Goal: Navigation & Orientation: Find specific page/section

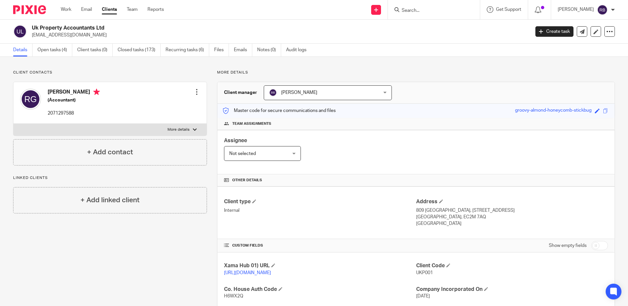
click at [33, 11] on img at bounding box center [29, 9] width 33 height 9
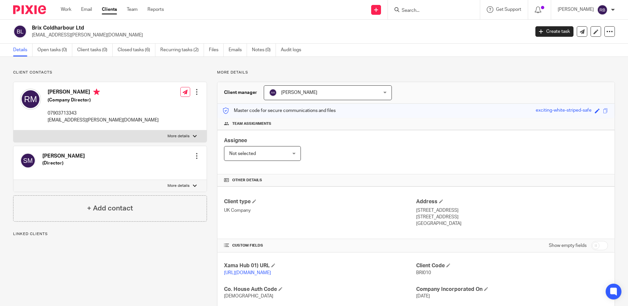
scroll to position [131, 0]
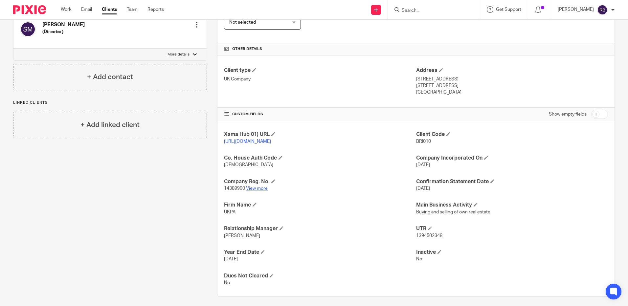
click at [259, 191] on link "View more" at bounding box center [257, 188] width 22 height 5
click at [398, 110] on div "CUSTOM FIELDS Show empty fields" at bounding box center [416, 114] width 384 height 13
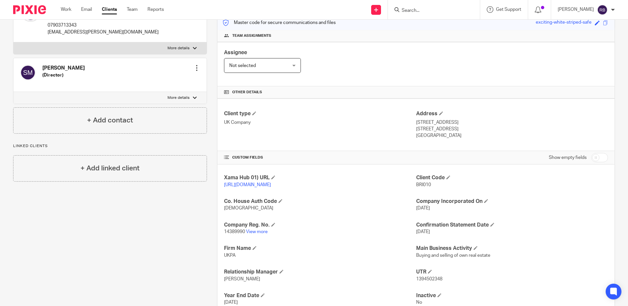
scroll to position [33, 0]
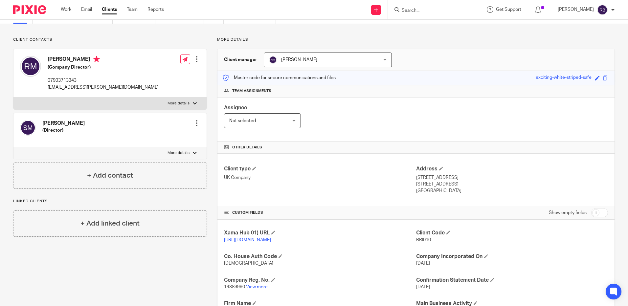
click at [378, 148] on h4 "Other details" at bounding box center [416, 147] width 384 height 5
click at [379, 91] on h4 "Team assignments" at bounding box center [416, 90] width 384 height 5
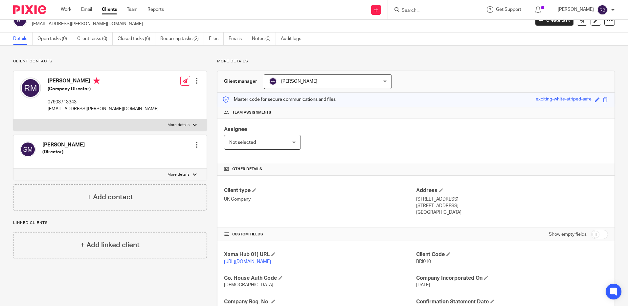
scroll to position [0, 0]
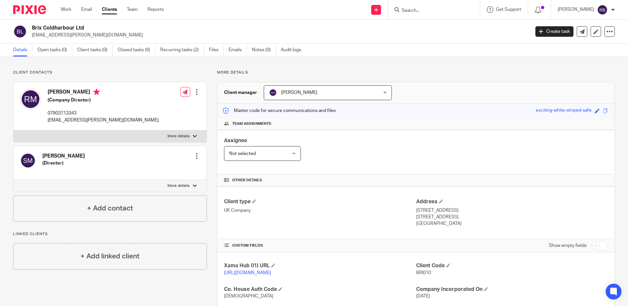
click at [27, 11] on img at bounding box center [29, 9] width 33 height 9
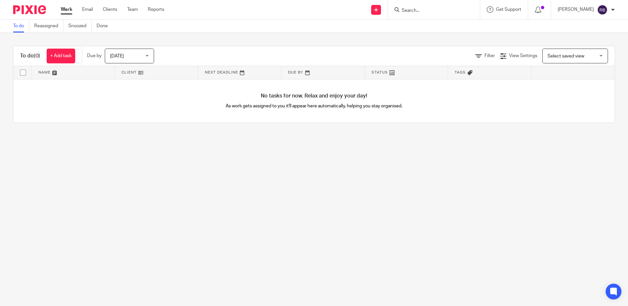
click at [138, 51] on span "[DATE]" at bounding box center [127, 56] width 35 height 14
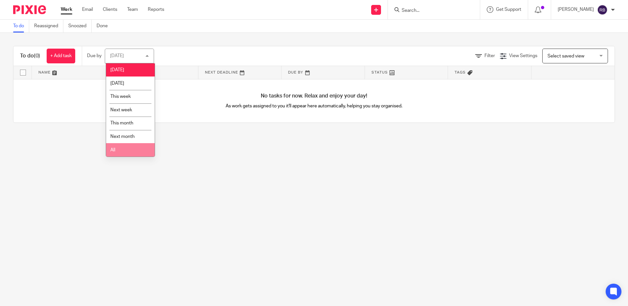
click at [134, 147] on li "All" at bounding box center [130, 149] width 49 height 13
